Goal: Answer question/provide support

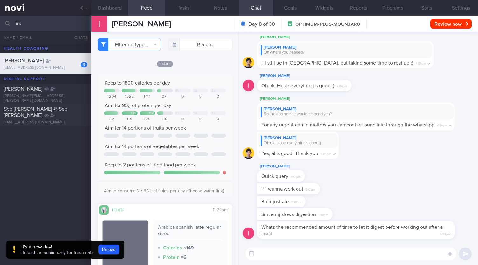
select select "9"
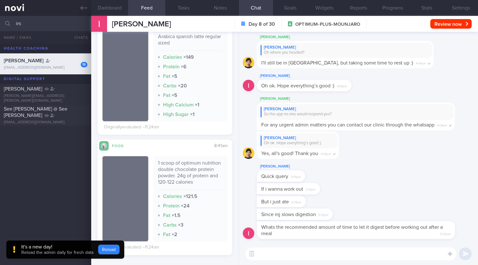
drag, startPoint x: 107, startPoint y: 248, endPoint x: 113, endPoint y: 252, distance: 7.1
click at [107, 248] on button "Reload" at bounding box center [108, 250] width 21 height 10
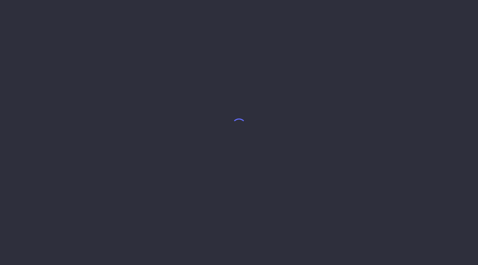
select select "9"
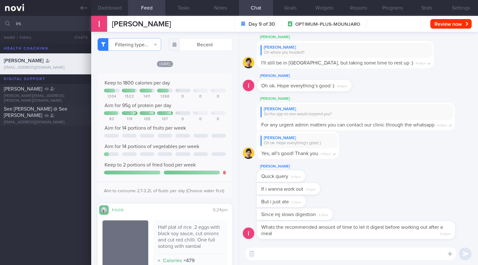
click at [284, 256] on textarea at bounding box center [350, 254] width 211 height 13
click at [254, 255] on button "button" at bounding box center [251, 253] width 11 height 11
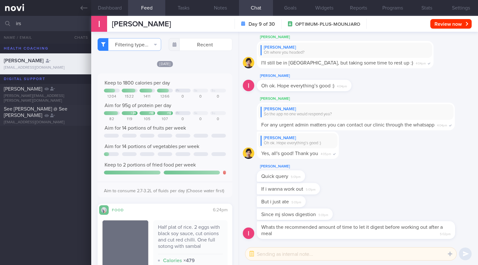
click at [283, 257] on textarea at bounding box center [350, 254] width 211 height 13
